Goal: Information Seeking & Learning: Learn about a topic

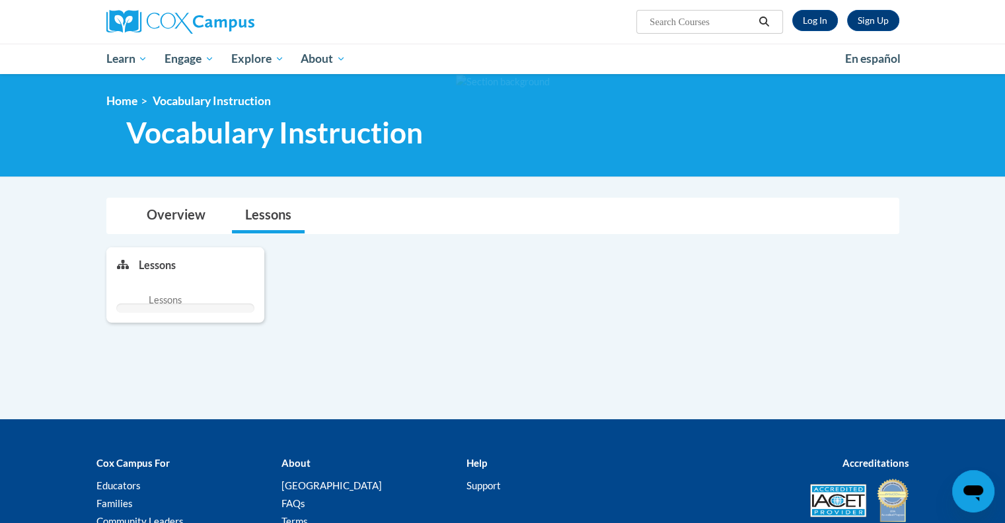
scroll to position [514, 0]
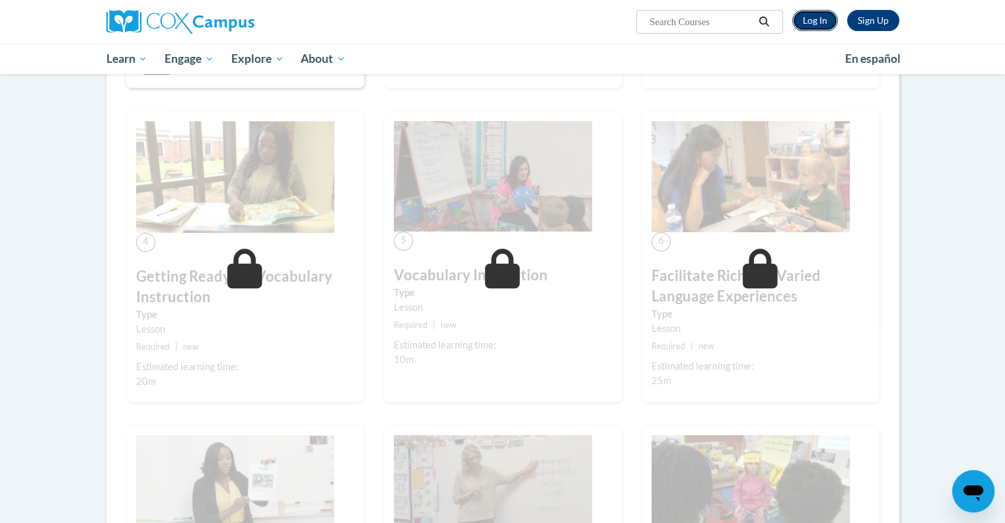
click at [816, 20] on link "Log In" at bounding box center [815, 20] width 46 height 21
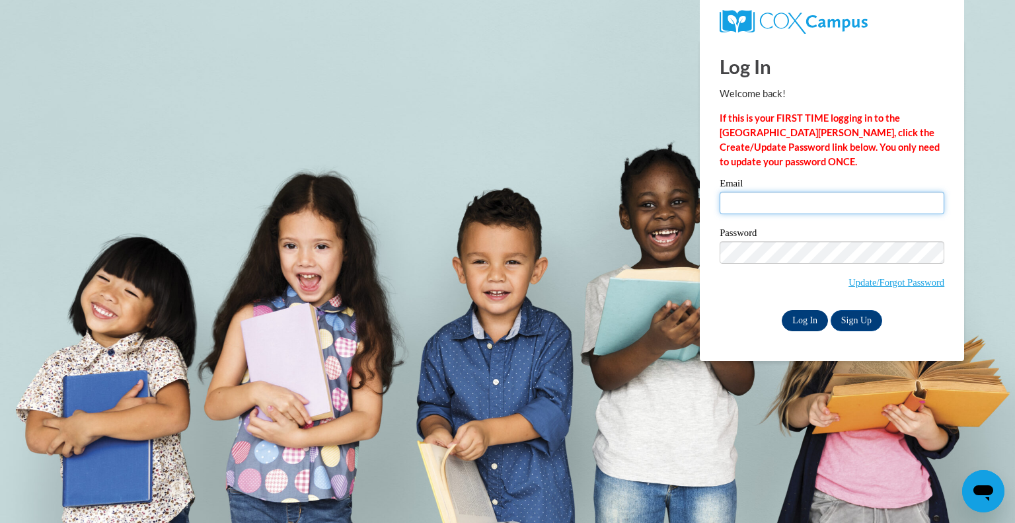
type input "rogersb@peshtigo.k12.wi.us"
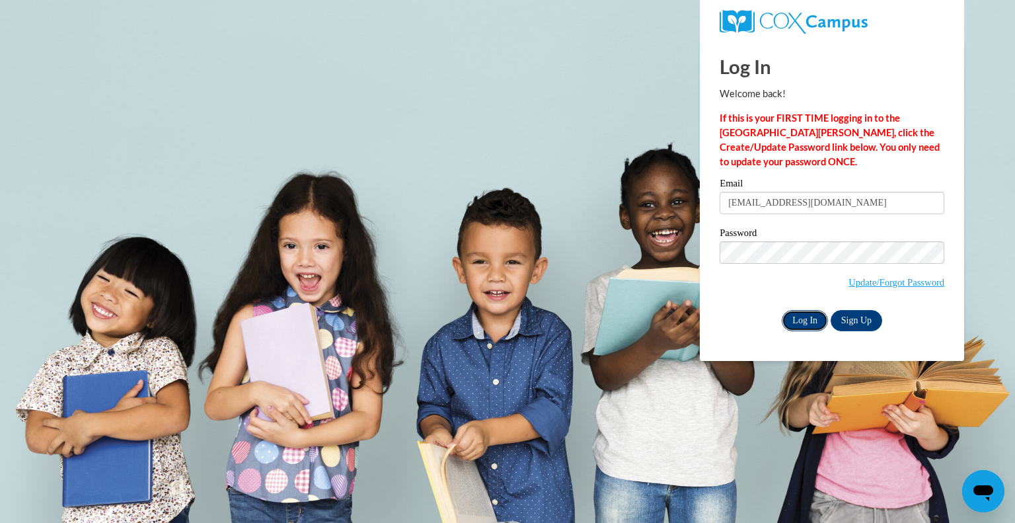
click at [804, 326] on input "Log In" at bounding box center [805, 320] width 46 height 21
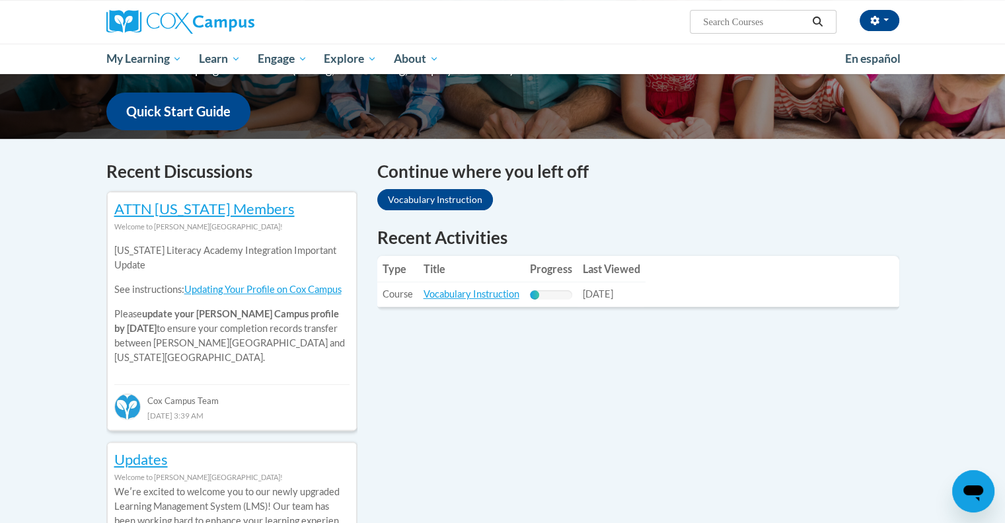
scroll to position [320, 0]
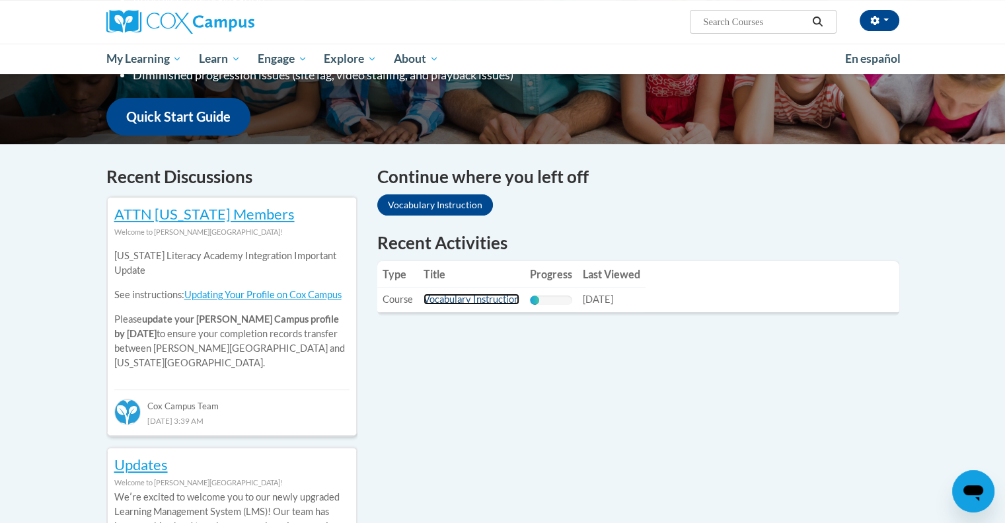
click at [455, 295] on link "Vocabulary Instruction" at bounding box center [472, 298] width 96 height 11
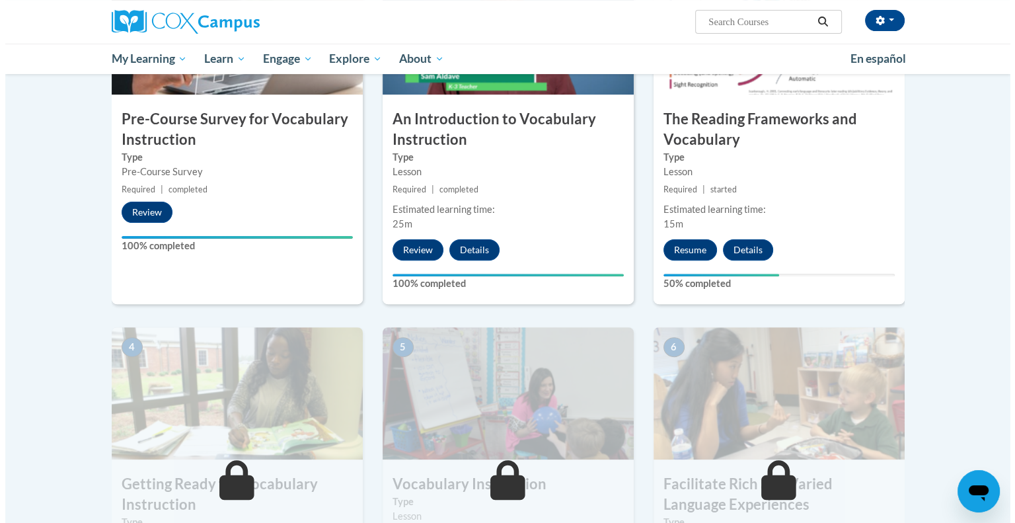
scroll to position [370, 0]
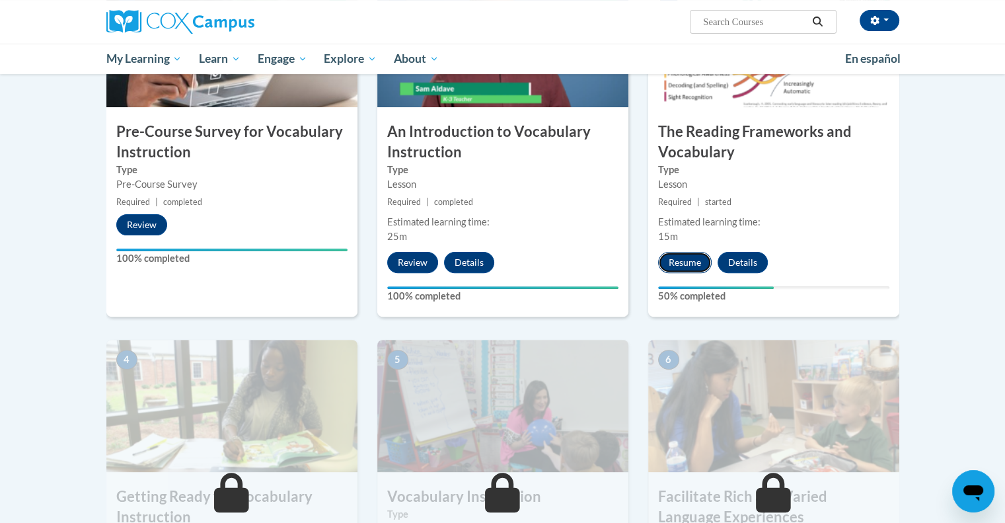
click at [673, 265] on button "Resume" at bounding box center [685, 262] width 54 height 21
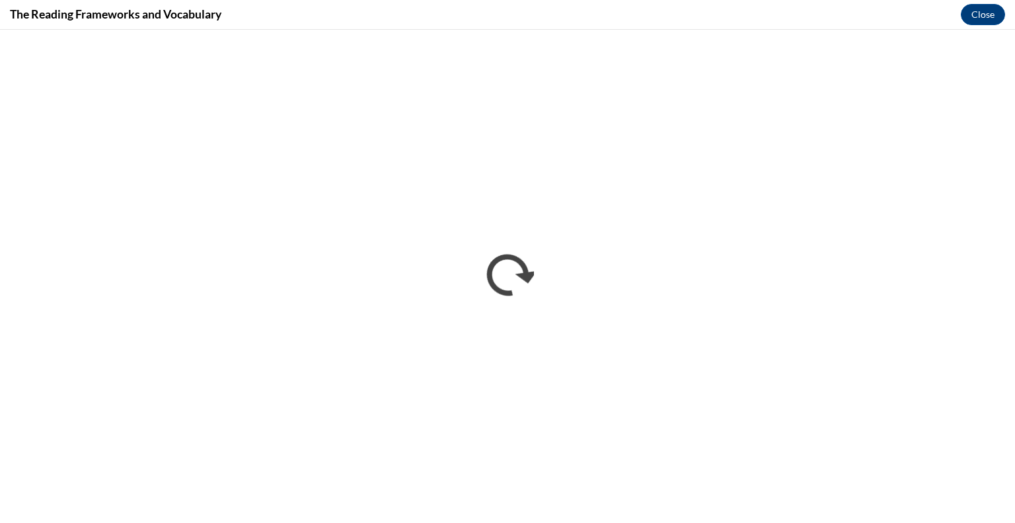
scroll to position [0, 0]
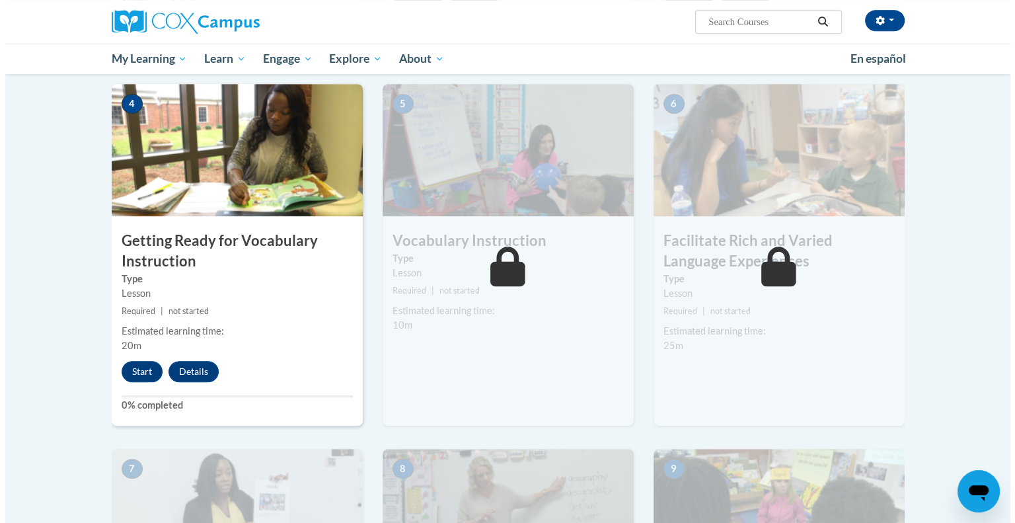
scroll to position [603, 0]
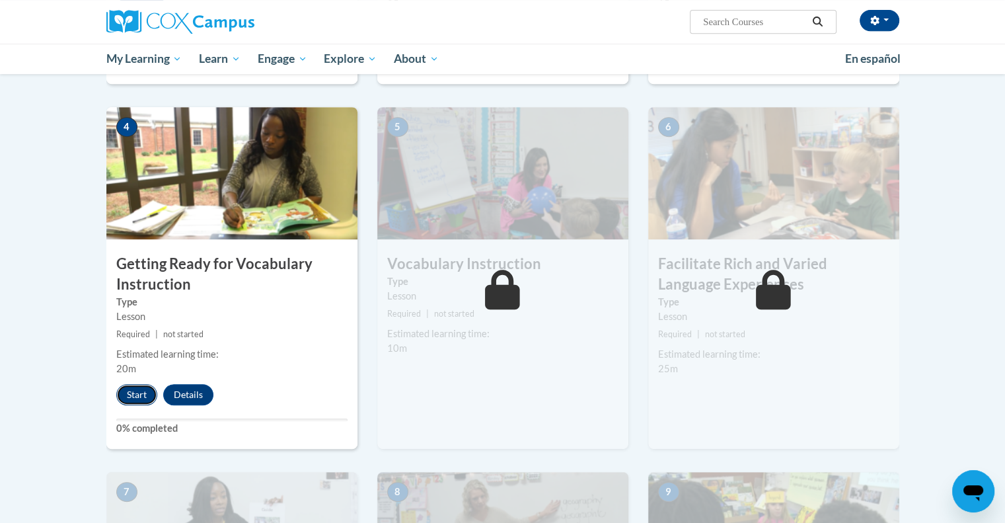
click at [139, 393] on button "Start" at bounding box center [136, 394] width 41 height 21
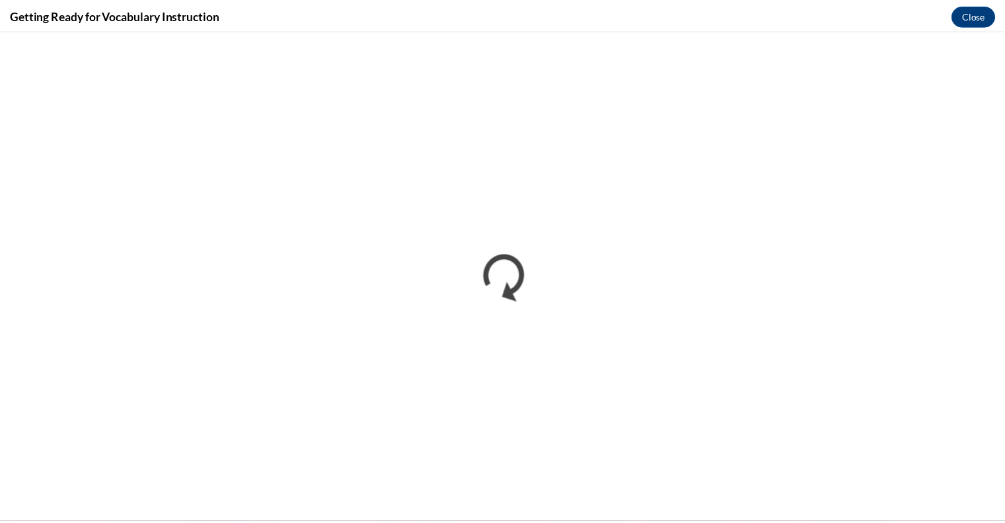
scroll to position [0, 0]
